Goal: Information Seeking & Learning: Learn about a topic

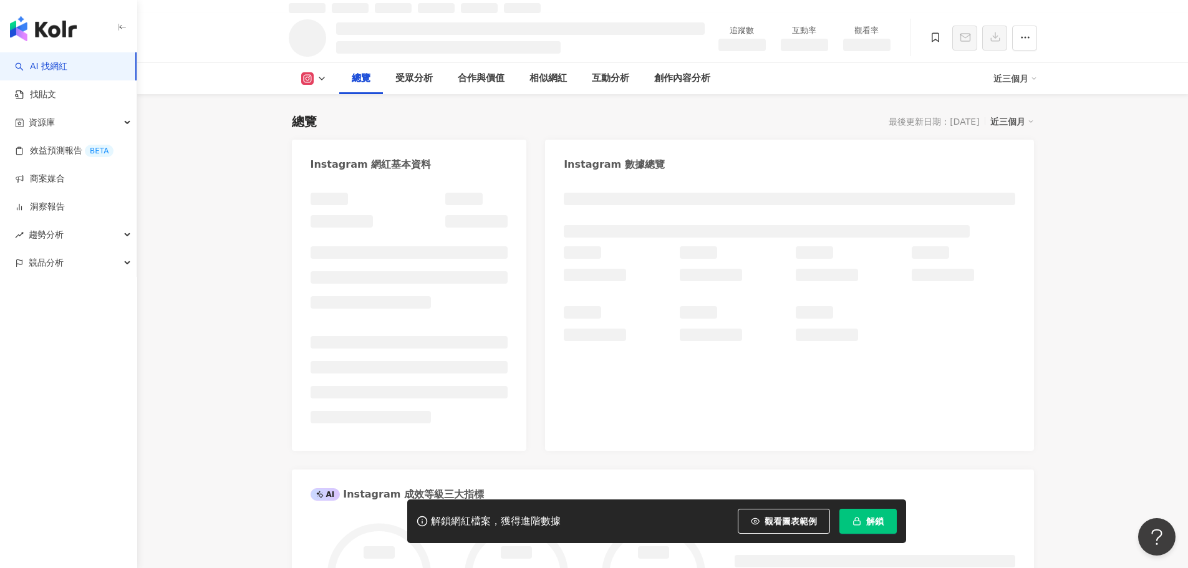
scroll to position [57, 0]
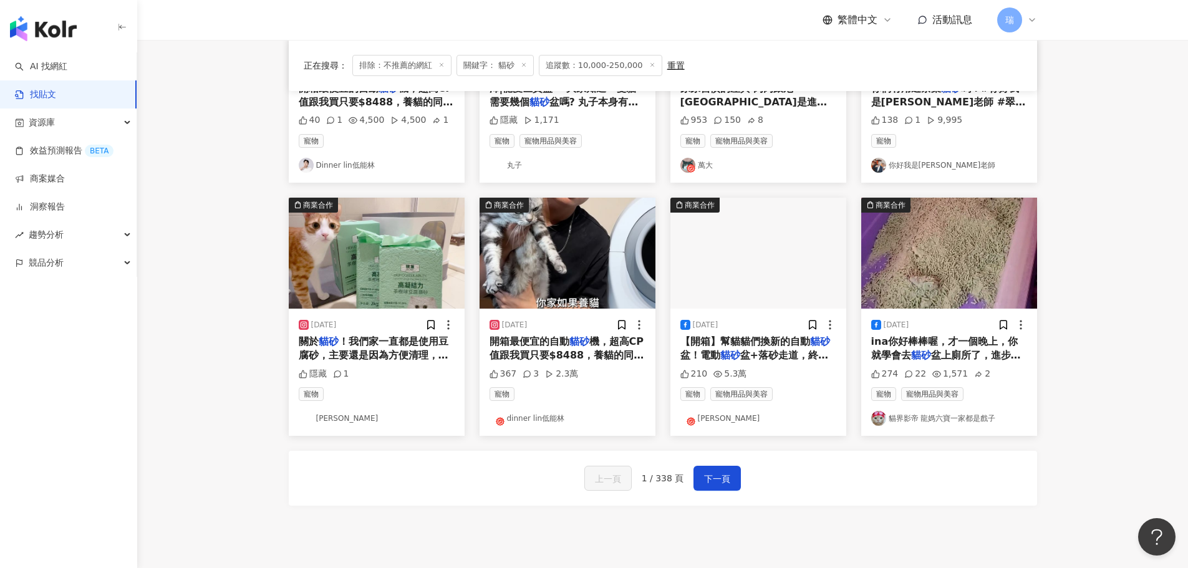
scroll to position [561, 0]
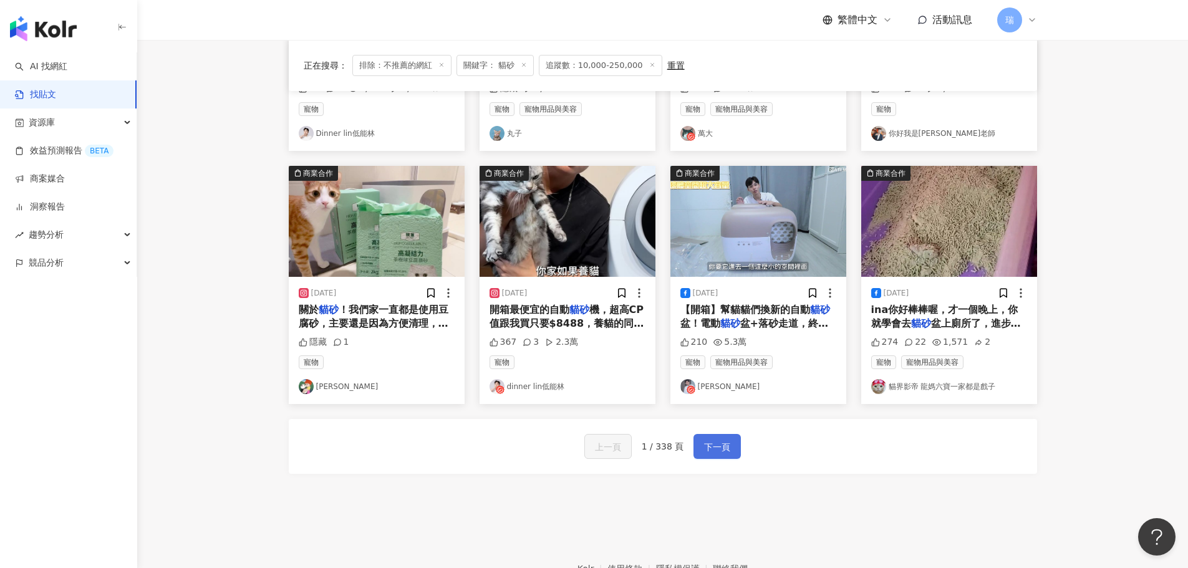
click at [717, 448] on span "下一頁" at bounding box center [717, 447] width 26 height 15
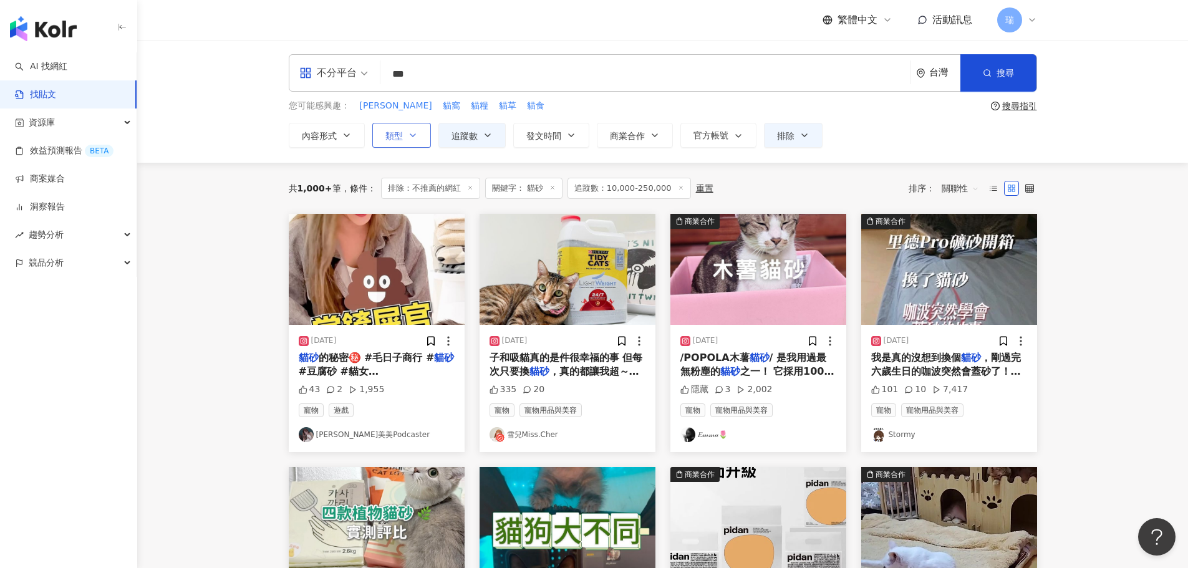
scroll to position [0, 0]
click at [435, 80] on input "**" at bounding box center [645, 74] width 520 height 27
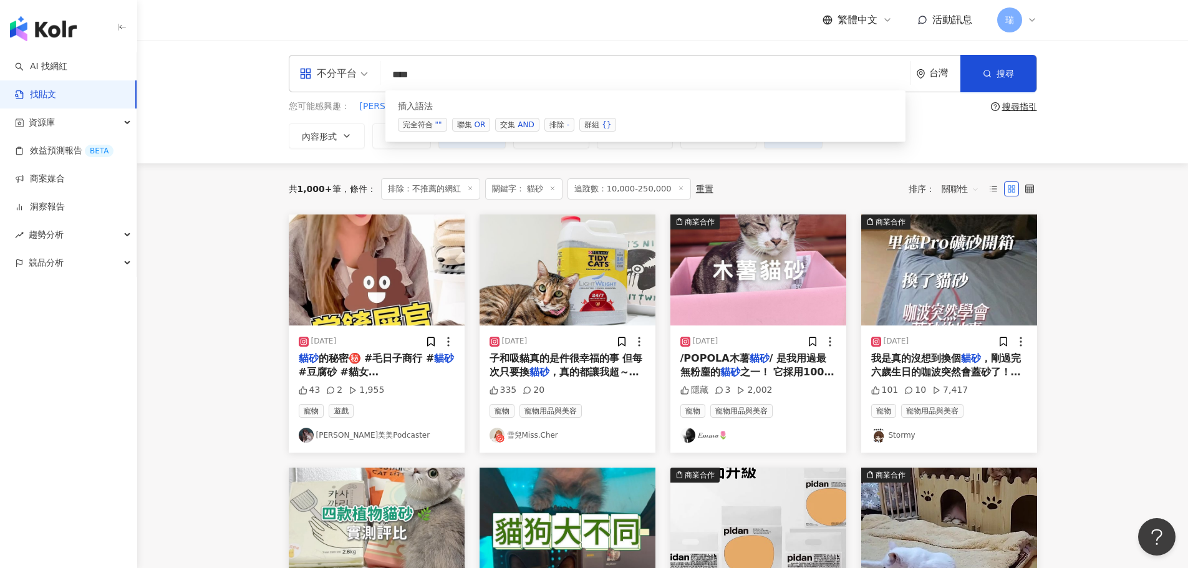
click at [506, 128] on span "交集 AND" at bounding box center [517, 125] width 44 height 14
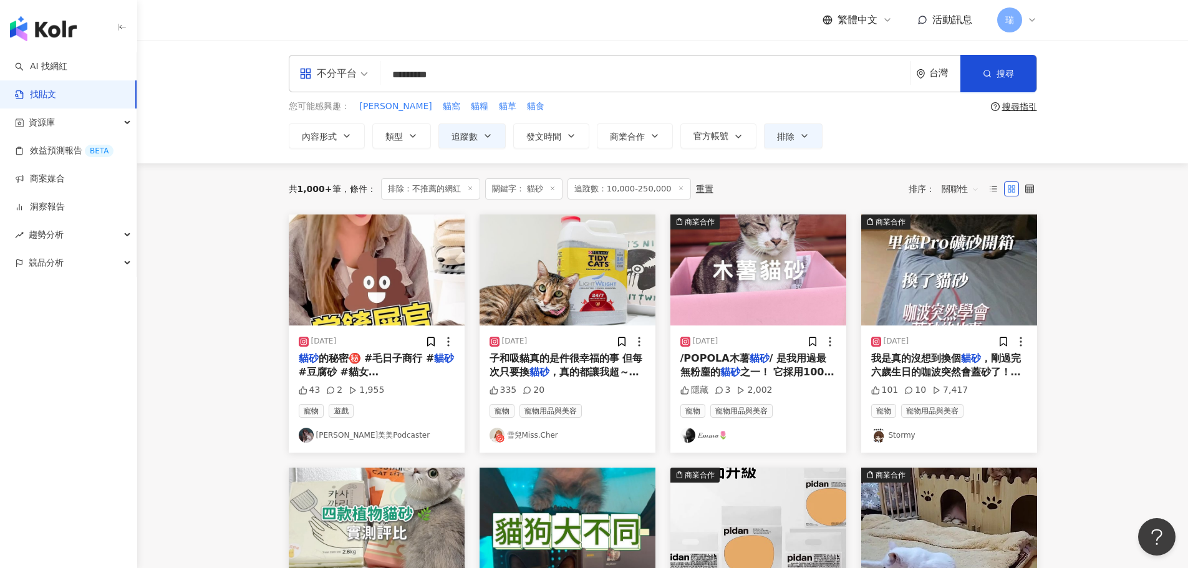
type input "********"
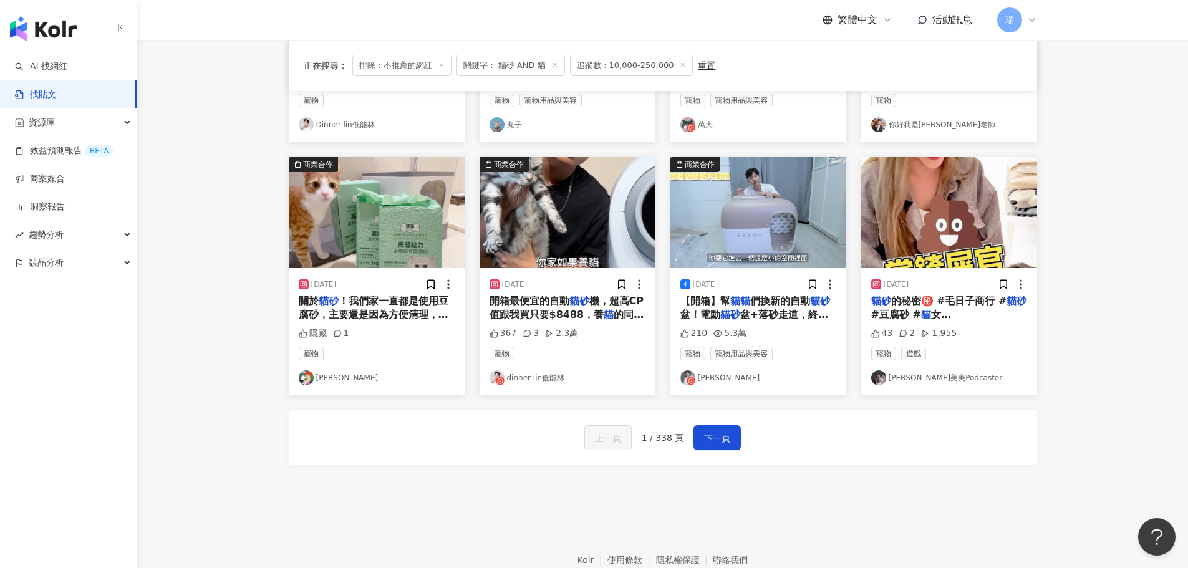
scroll to position [637, 0]
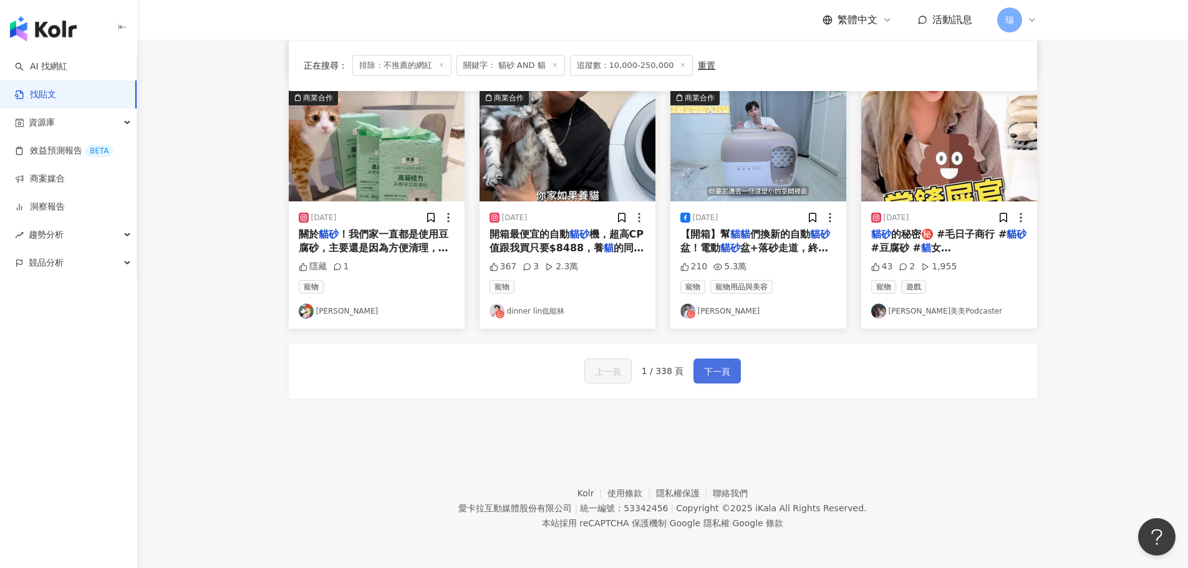
click at [717, 377] on span "下一頁" at bounding box center [717, 371] width 26 height 15
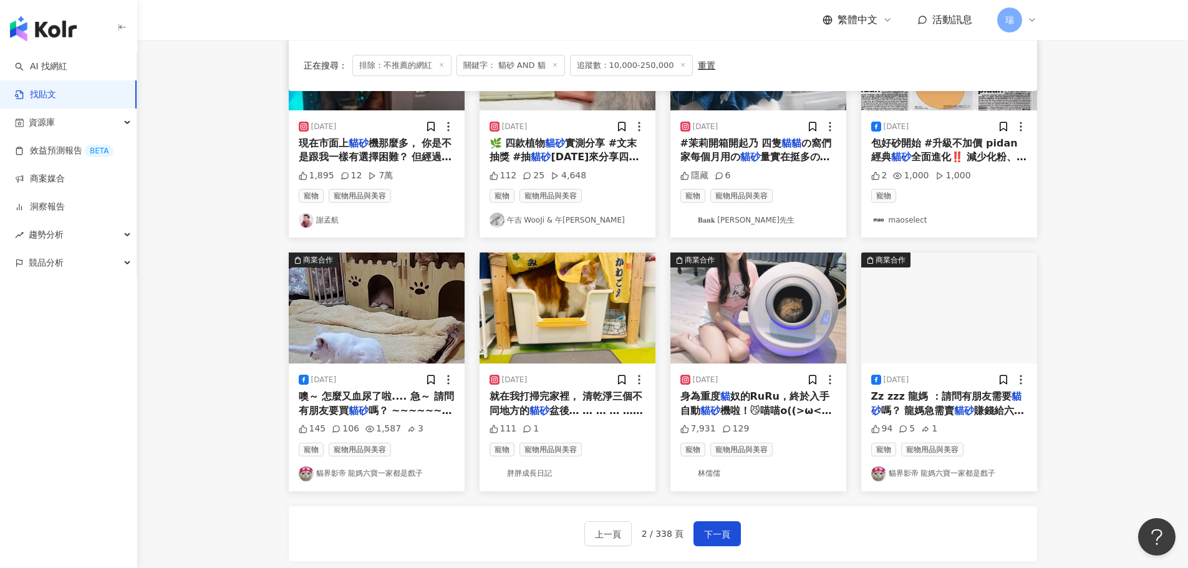
scroll to position [631, 0]
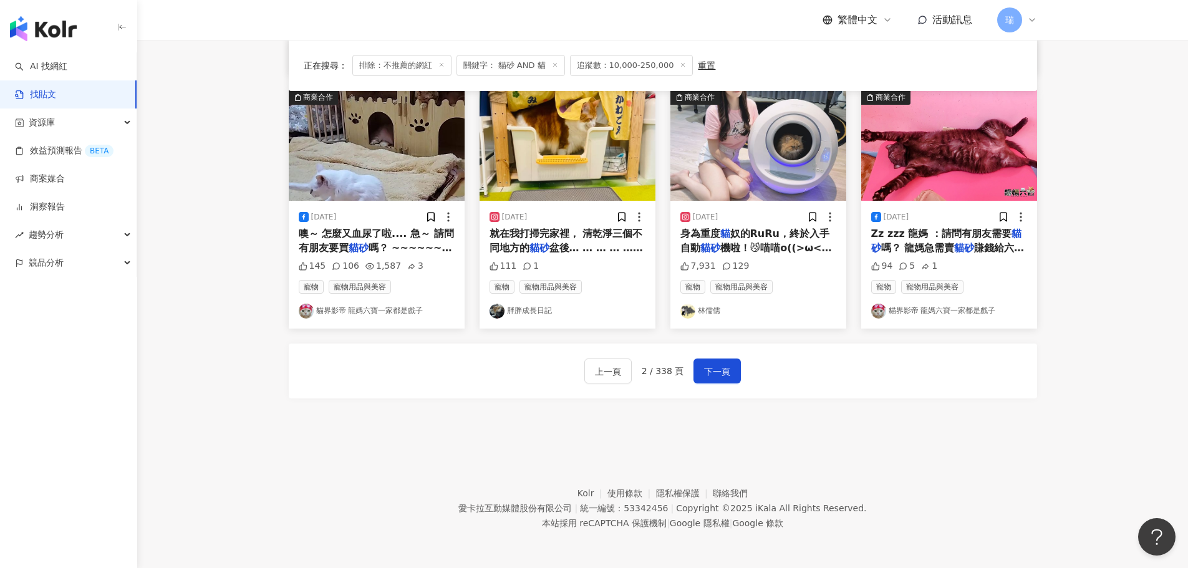
click at [934, 317] on link "貓界影帝 龍媽六寶一家都是戲子" at bounding box center [949, 311] width 156 height 15
click at [713, 380] on button "下一頁" at bounding box center [716, 371] width 47 height 25
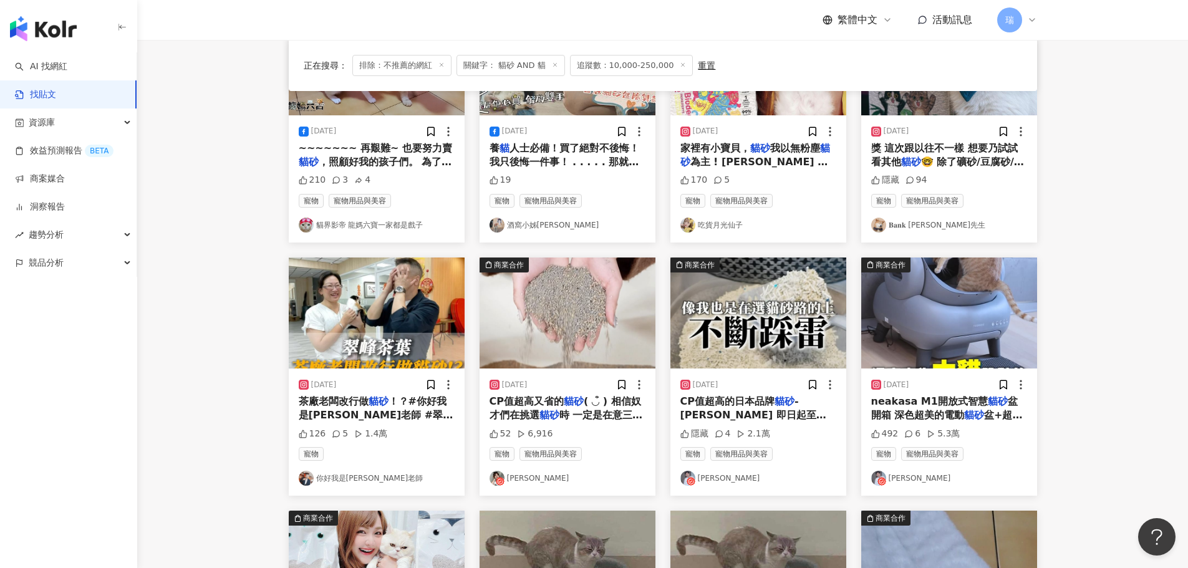
scroll to position [444, 0]
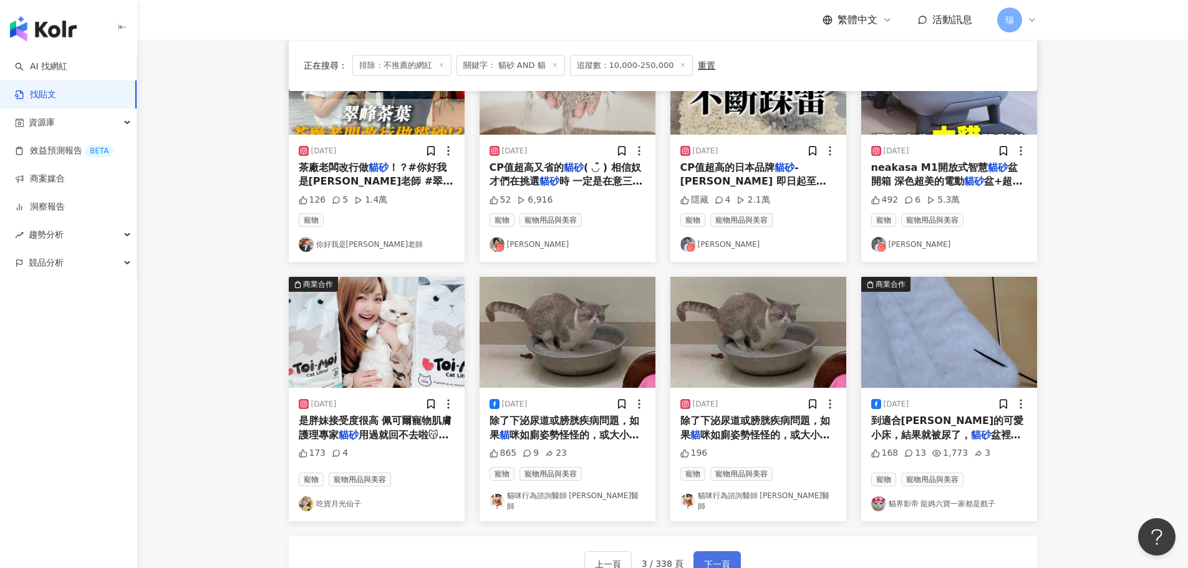
click at [723, 557] on span "下一頁" at bounding box center [717, 564] width 26 height 15
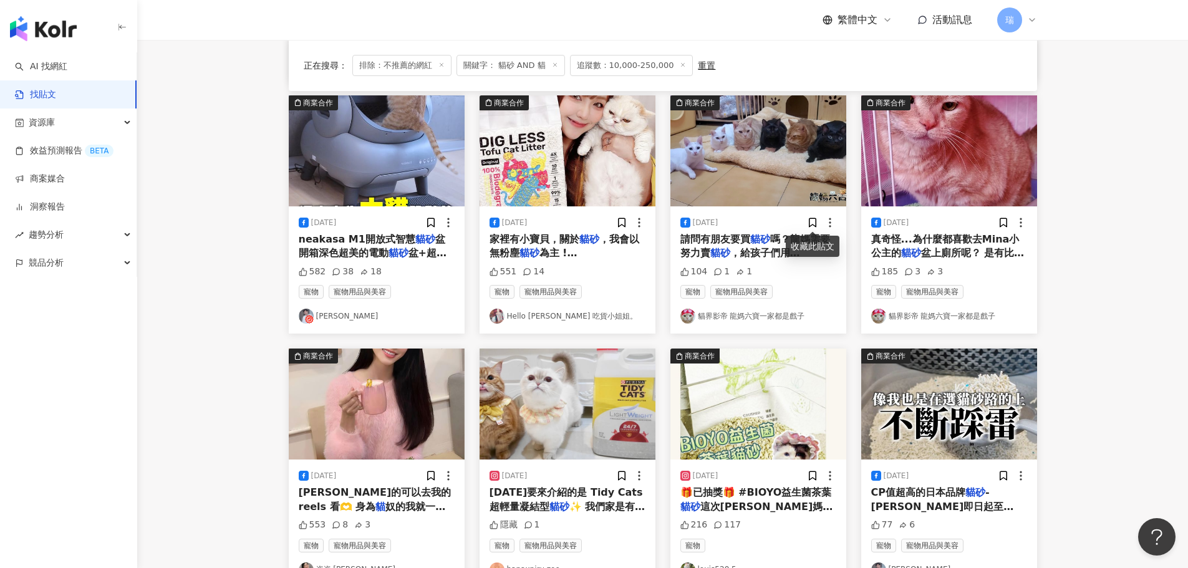
scroll to position [506, 0]
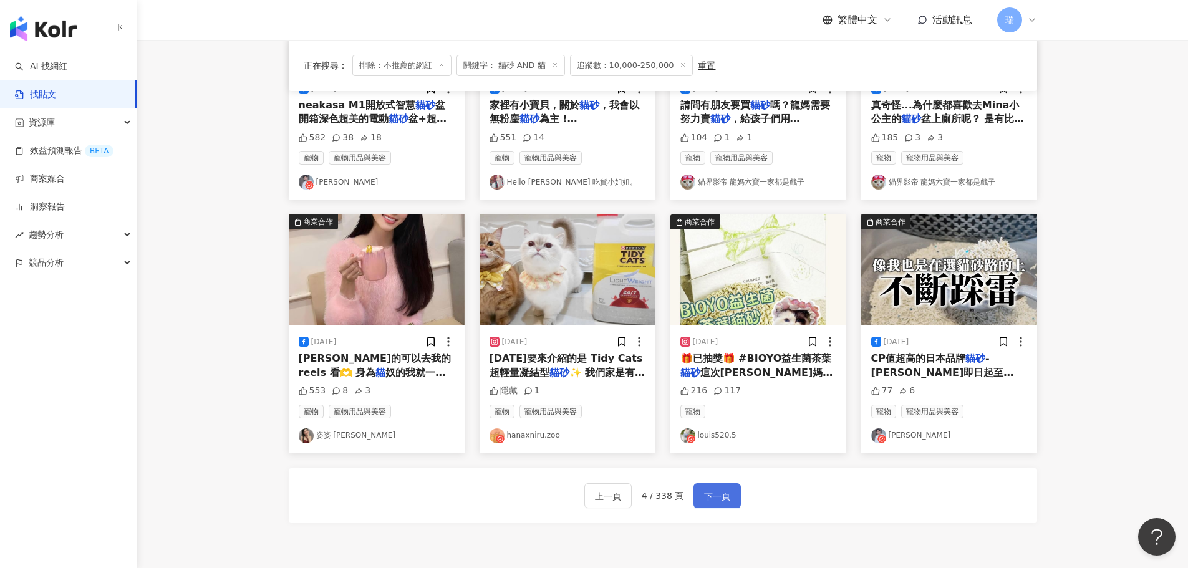
click at [715, 506] on button "下一頁" at bounding box center [716, 495] width 47 height 25
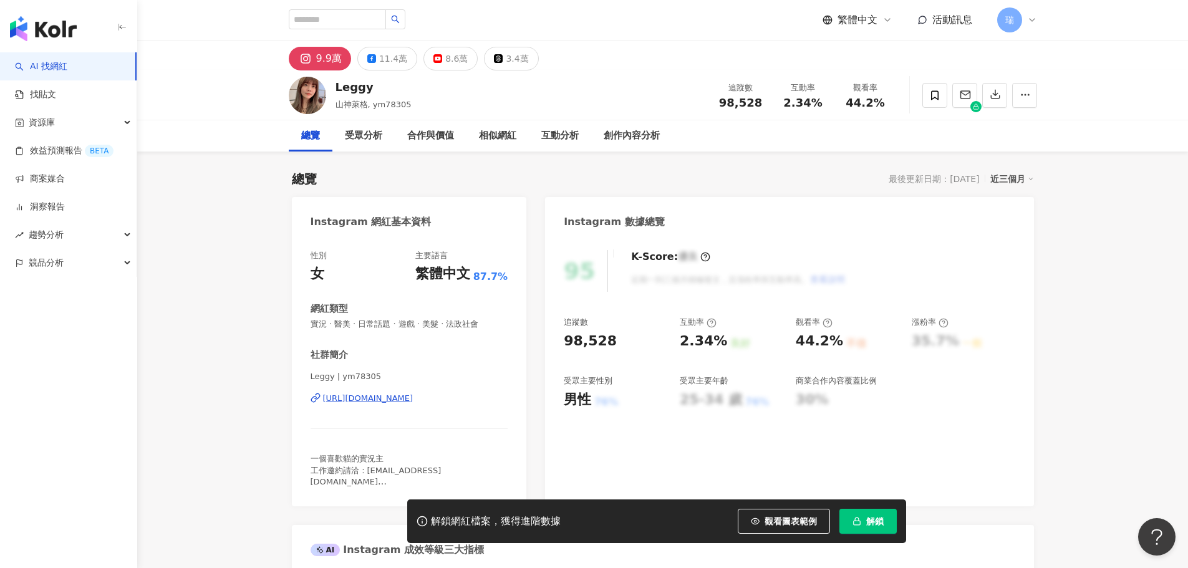
click at [435, 407] on div "Leggy | ym78305 https://www.instagram.com/ym78305/" at bounding box center [410, 407] width 198 height 73
click at [413, 394] on div "https://www.instagram.com/ym78305/" at bounding box center [368, 398] width 90 height 11
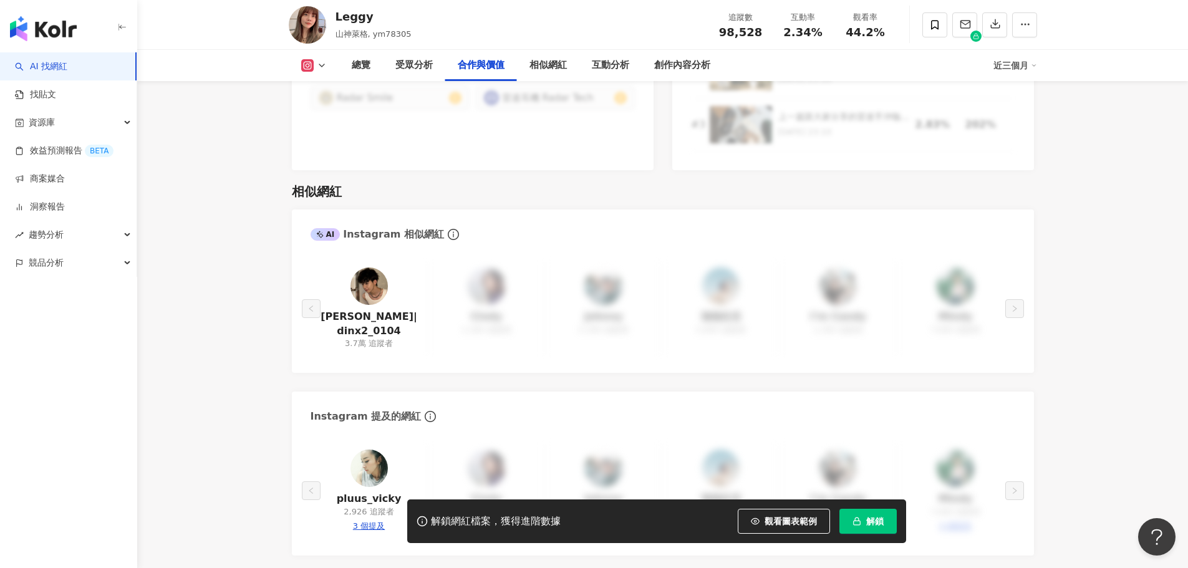
scroll to position [1996, 0]
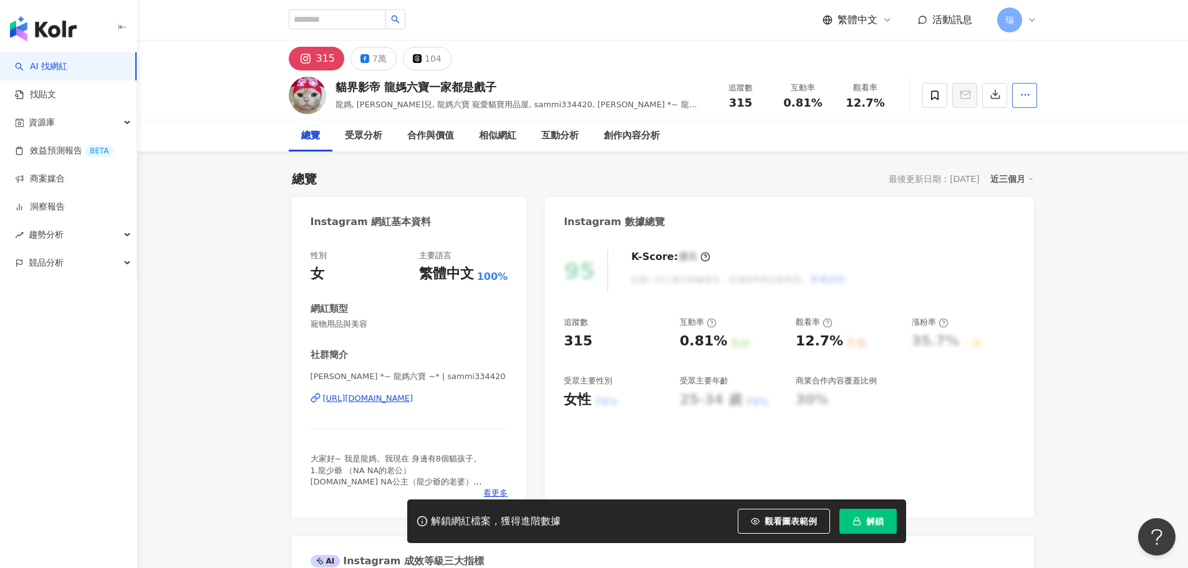
click at [1021, 101] on span "button" at bounding box center [1025, 94] width 11 height 13
click at [935, 95] on icon at bounding box center [934, 95] width 11 height 11
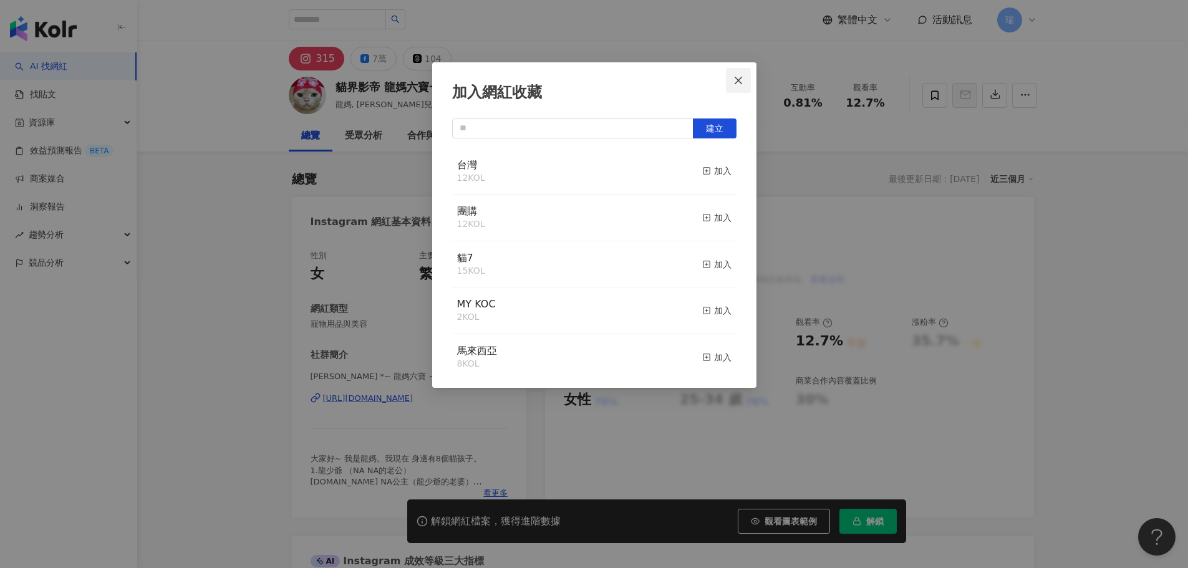
click at [741, 78] on icon "close" at bounding box center [738, 80] width 10 height 10
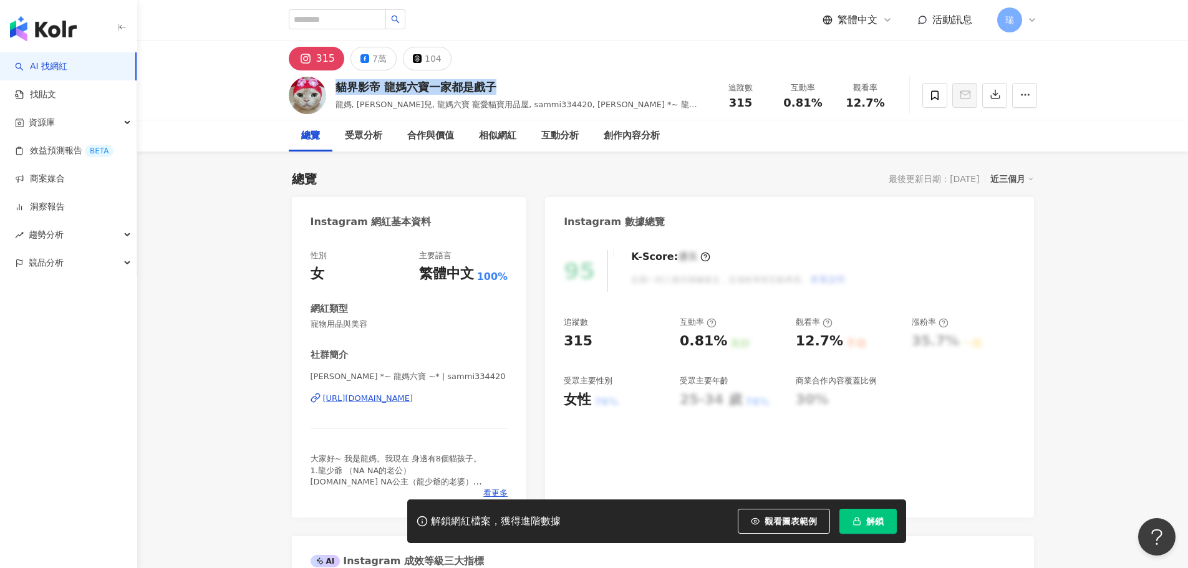
drag, startPoint x: 338, startPoint y: 89, endPoint x: 509, endPoint y: 89, distance: 171.5
click at [509, 89] on div "貓界影帝 龍媽六寶一家都是戲子" at bounding box center [520, 87] width 368 height 16
copy div "貓界影帝 龍媽六寶一家都是戲子"
